Goal: Check status: Check status

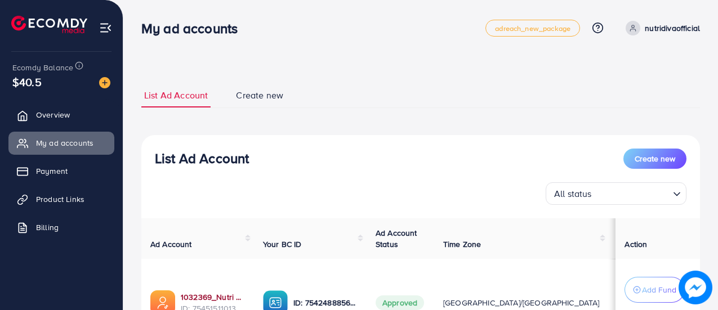
scroll to position [113, 0]
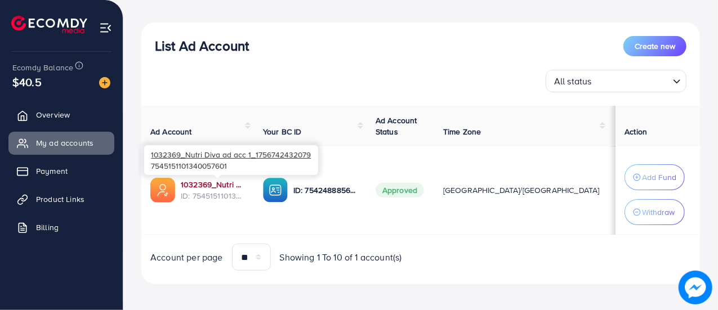
click at [220, 185] on link "1032369_Nutri Diva ad acc 1_1756742432079" at bounding box center [213, 184] width 64 height 11
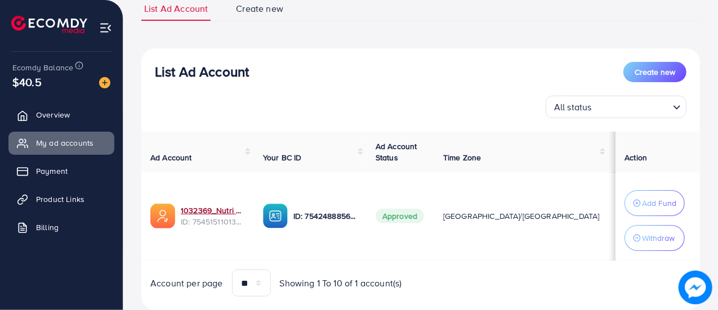
scroll to position [117, 0]
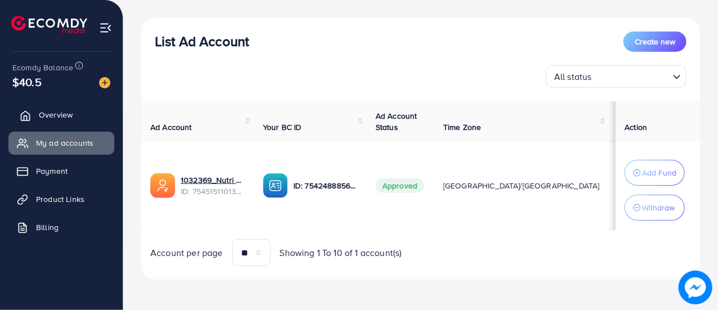
click at [46, 115] on span "Overview" at bounding box center [56, 114] width 34 height 11
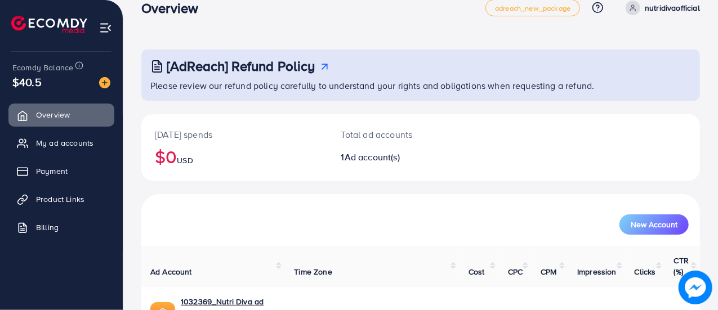
scroll to position [77, 0]
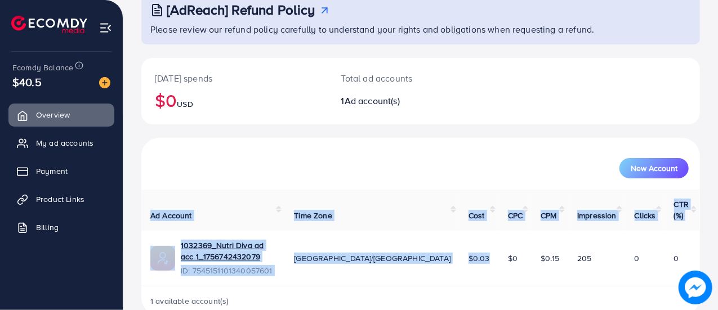
drag, startPoint x: 470, startPoint y: 235, endPoint x: 700, endPoint y: 242, distance: 230.3
click at [700, 242] on div "[AdReach] Refund Policy Please review our refund policy carefully to understand…" at bounding box center [420, 128] width 594 height 410
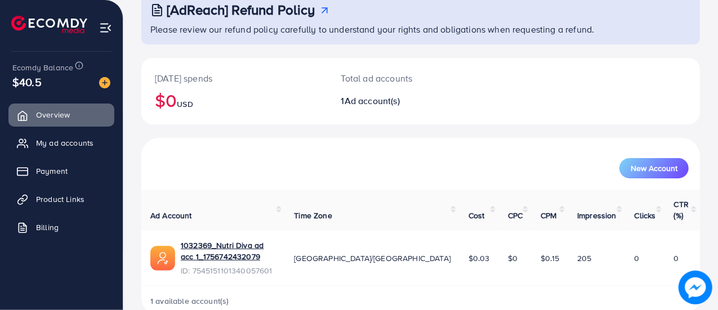
click at [574, 287] on div "1 available account(s)" at bounding box center [420, 301] width 558 height 29
click at [274, 240] on link "1032369_Nutri Diva ad acc 1_1756742432079" at bounding box center [228, 251] width 95 height 23
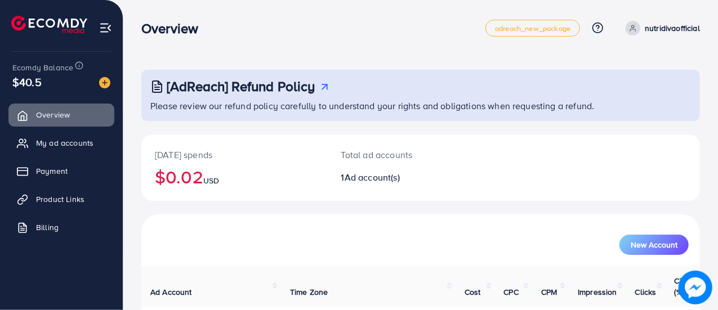
scroll to position [77, 0]
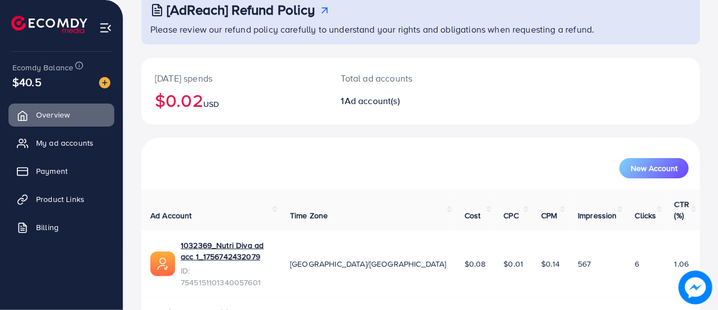
drag, startPoint x: 645, startPoint y: 240, endPoint x: 720, endPoint y: 239, distance: 74.9
click at [718, 234] on html "Overview adreach_new_package Help Center Contact Support Plans and Pricing Term…" at bounding box center [359, 78] width 718 height 310
click at [638, 298] on div "1 available account(s)" at bounding box center [420, 312] width 558 height 29
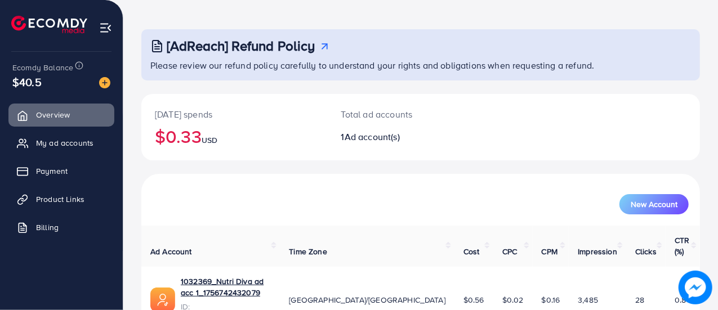
scroll to position [77, 0]
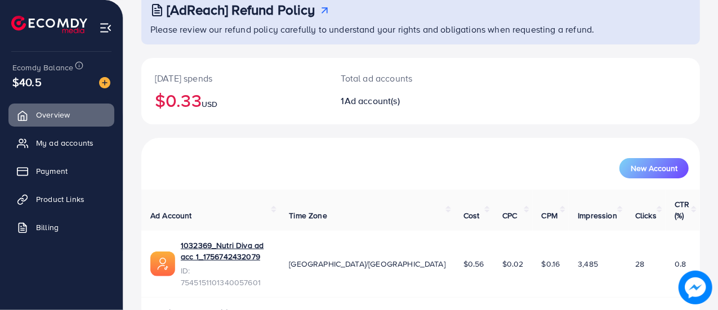
drag, startPoint x: 593, startPoint y: 239, endPoint x: 713, endPoint y: 249, distance: 119.7
click at [713, 249] on div "[AdReach] Refund Policy Please review our refund policy carefully to understand…" at bounding box center [420, 134] width 594 height 422
click at [609, 298] on div "1 available account(s)" at bounding box center [420, 312] width 558 height 29
click at [212, 240] on link "1032369_Nutri Diva ad acc 1_1756742432079" at bounding box center [226, 251] width 90 height 23
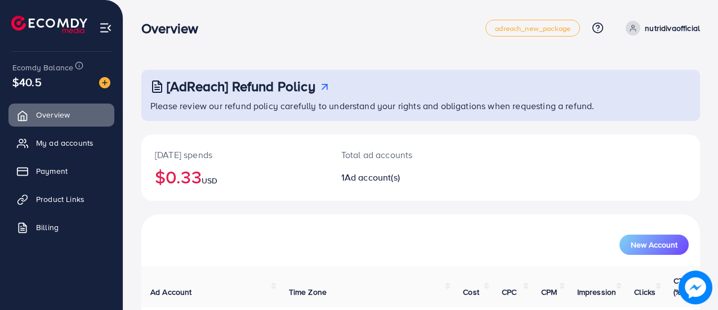
scroll to position [77, 0]
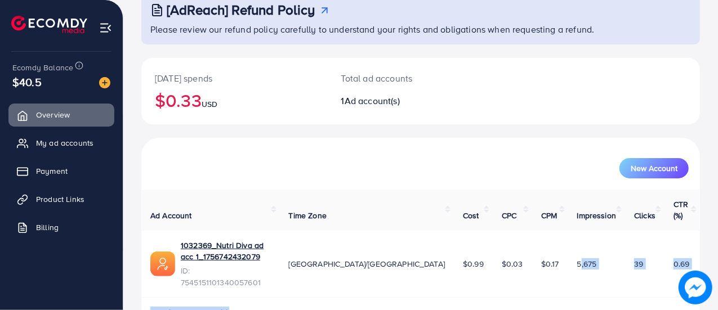
drag, startPoint x: 562, startPoint y: 241, endPoint x: 720, endPoint y: 264, distance: 159.9
click at [717, 234] on html "Overview adreach_new_package Help Center Contact Support Plans and Pricing Term…" at bounding box center [359, 78] width 718 height 310
click at [511, 166] on div "New Account" at bounding box center [421, 168] width 536 height 20
